Goal: Task Accomplishment & Management: Use online tool/utility

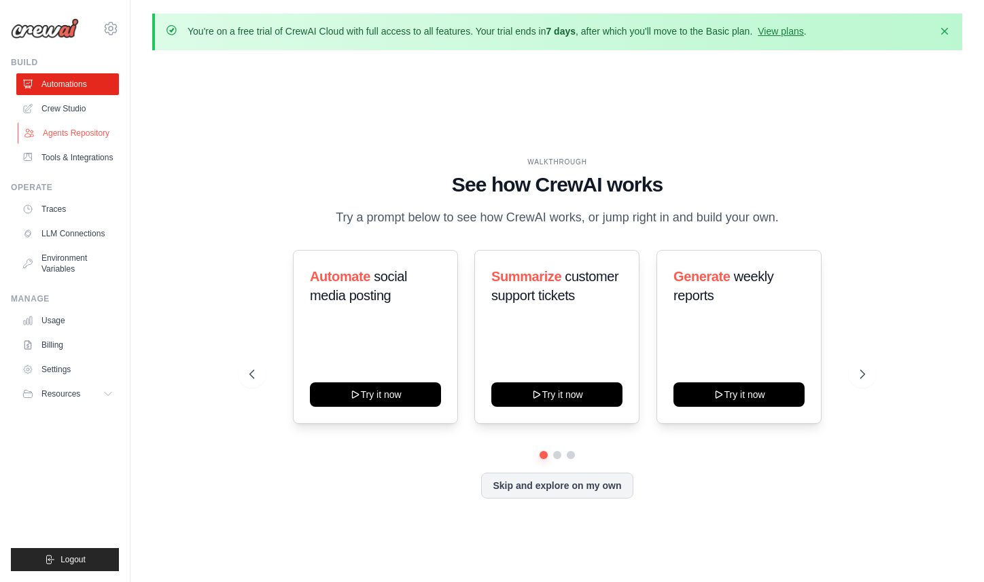
click at [93, 138] on link "Agents Repository" at bounding box center [69, 133] width 103 height 22
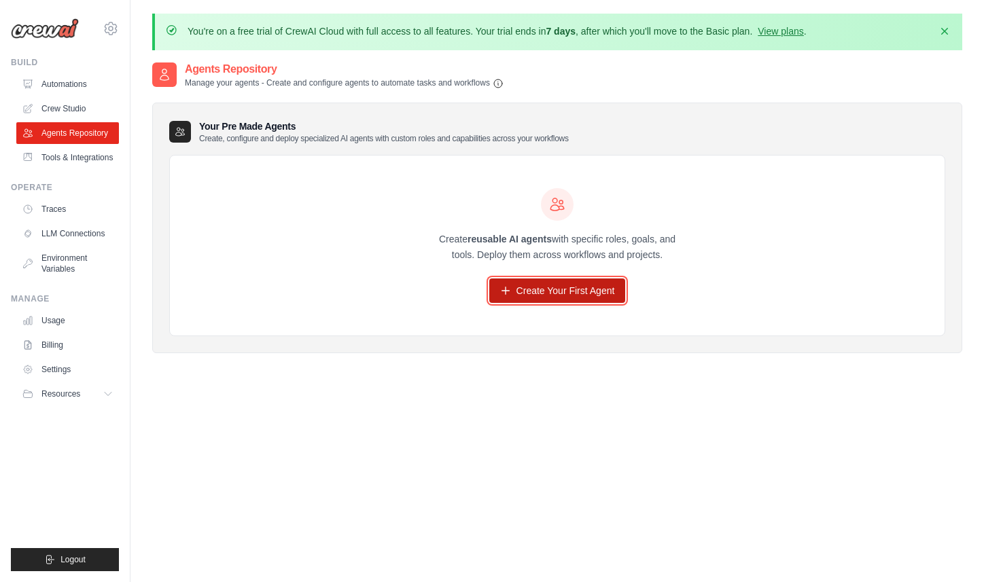
click at [531, 293] on link "Create Your First Agent" at bounding box center [557, 291] width 137 height 24
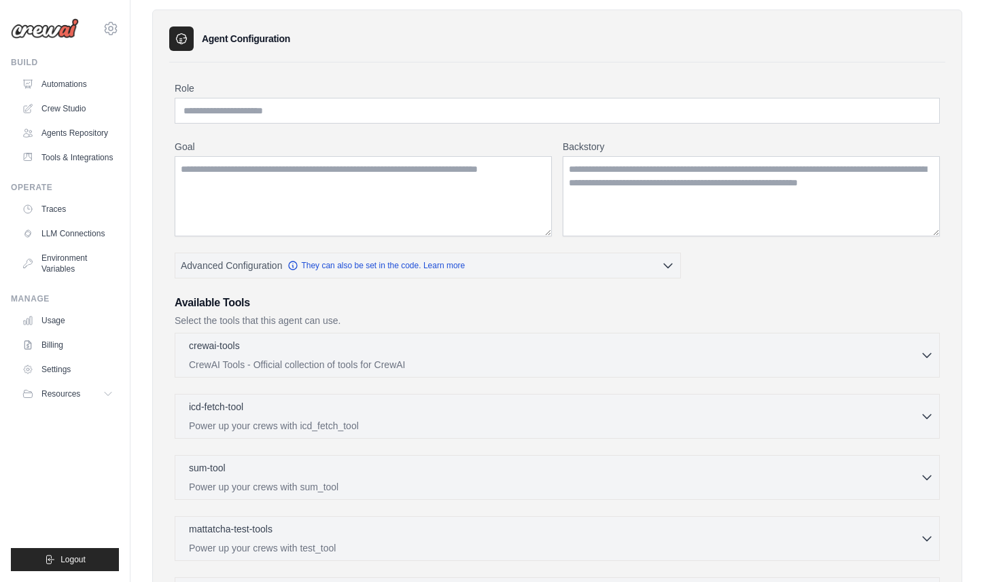
scroll to position [101, 0]
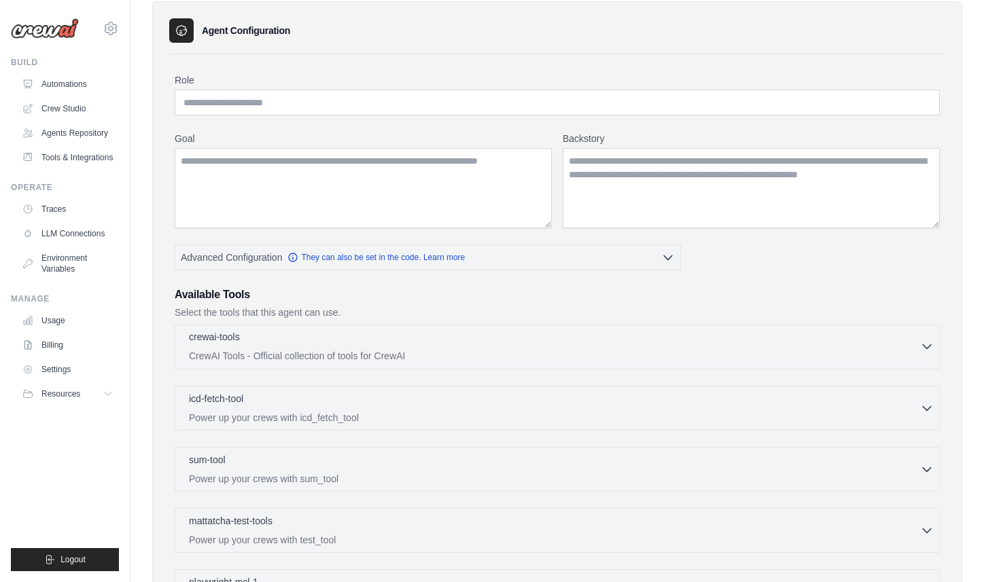
click at [519, 346] on div "crewai-tools 0 selected CrewAI Tools - Official collection of tools for CrewAI" at bounding box center [554, 346] width 731 height 33
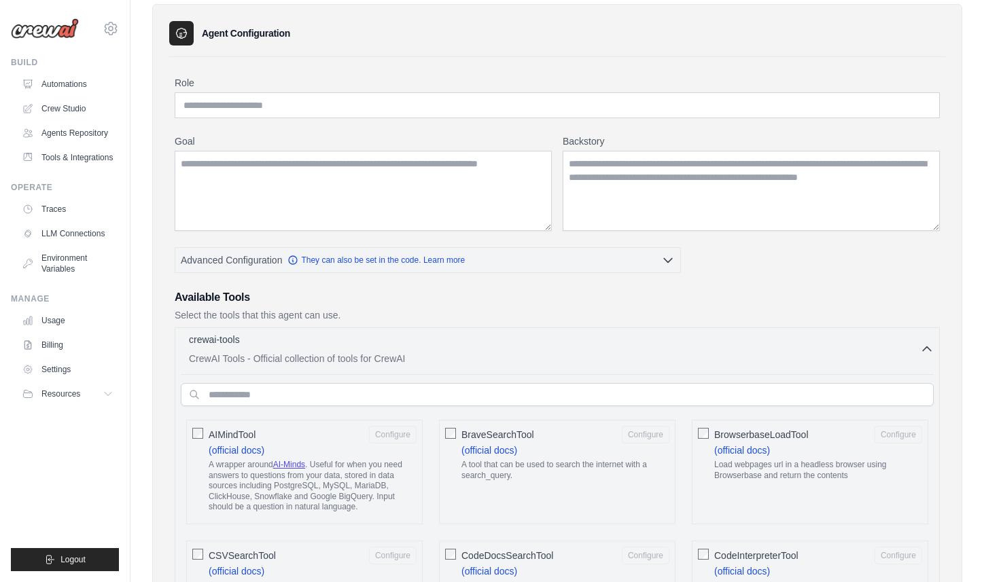
scroll to position [105, 0]
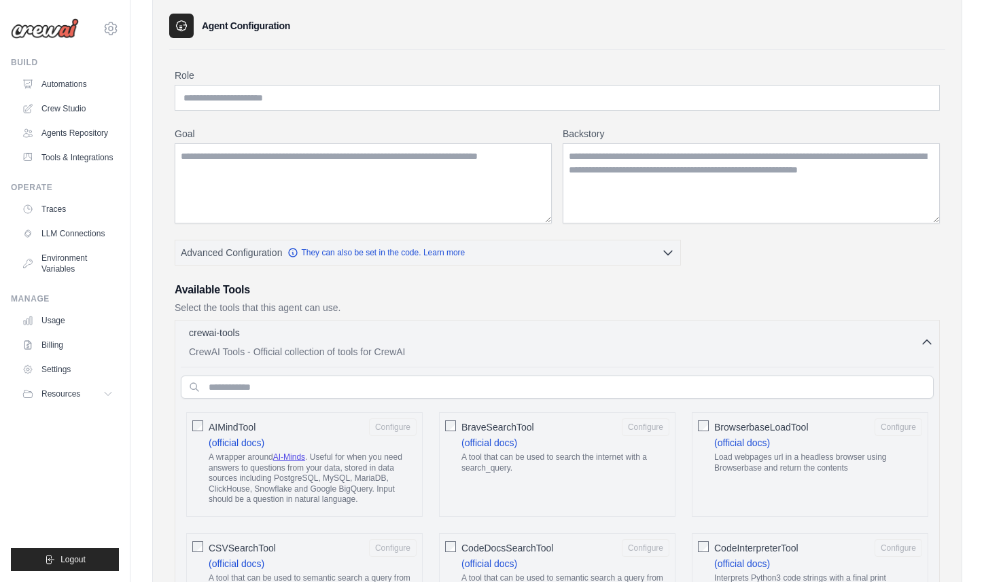
click at [922, 348] on button "crewai-tools 0 selected CrewAI Tools - Official collection of tools for CrewAI" at bounding box center [557, 341] width 753 height 33
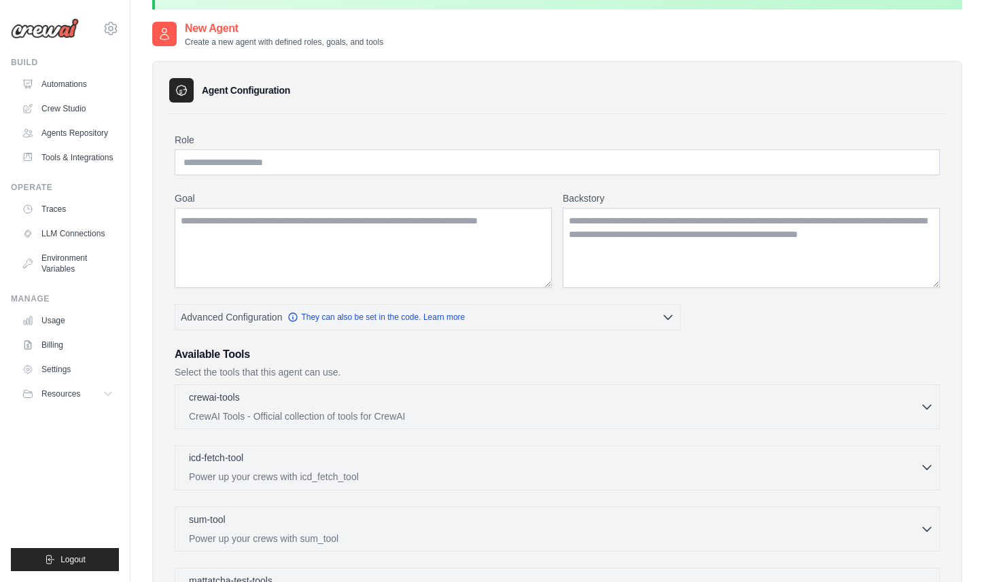
scroll to position [37, 0]
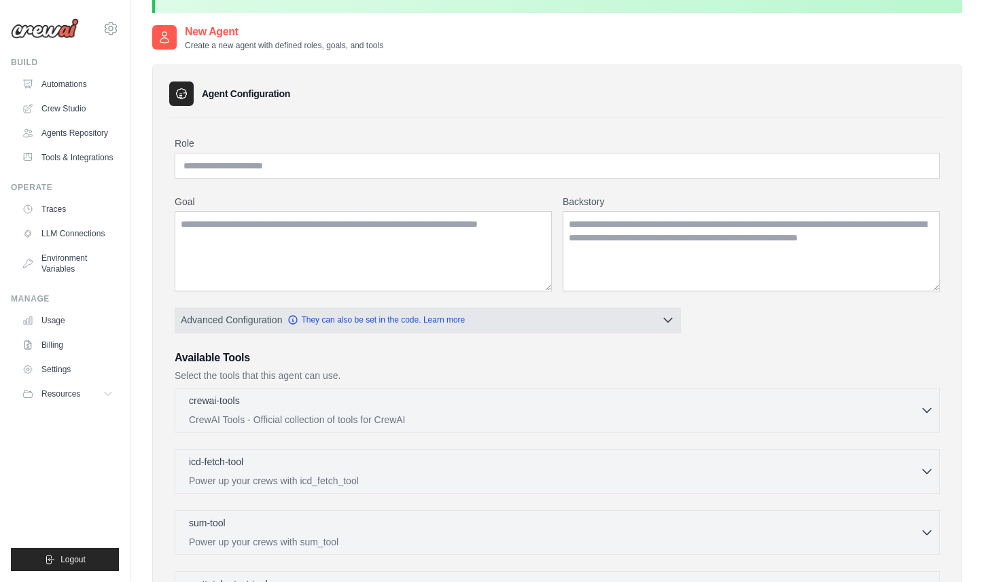
click at [664, 316] on icon "button" at bounding box center [668, 320] width 14 height 14
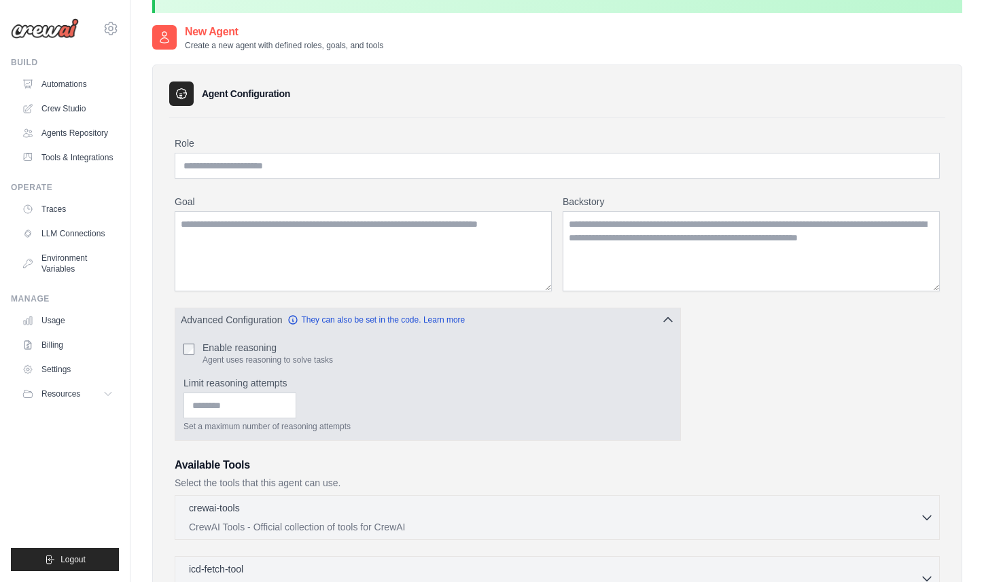
click at [664, 316] on icon "button" at bounding box center [668, 320] width 14 height 14
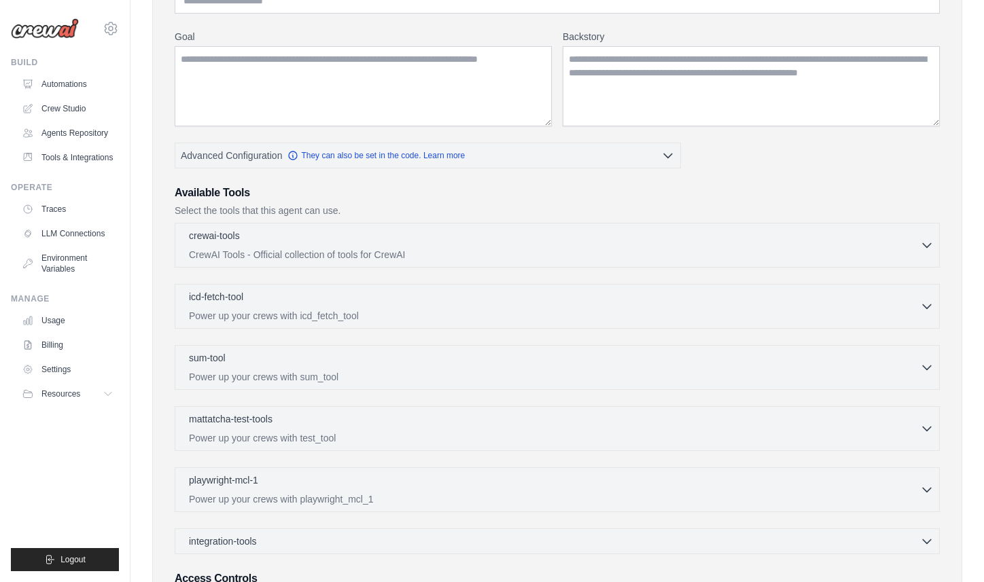
scroll to position [206, 0]
